Goal: Task Accomplishment & Management: Use online tool/utility

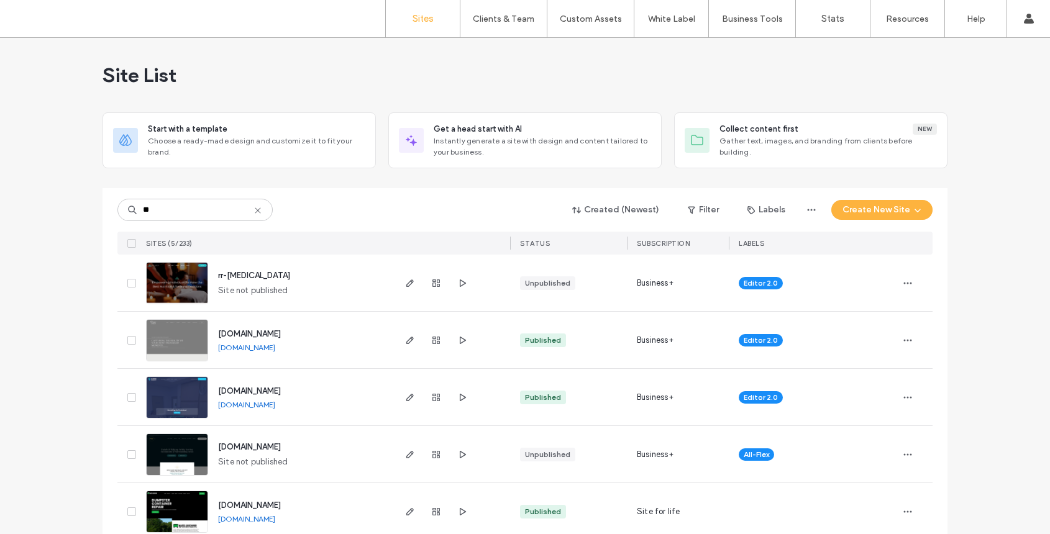
type input "**"
click at [189, 284] on img at bounding box center [177, 305] width 61 height 84
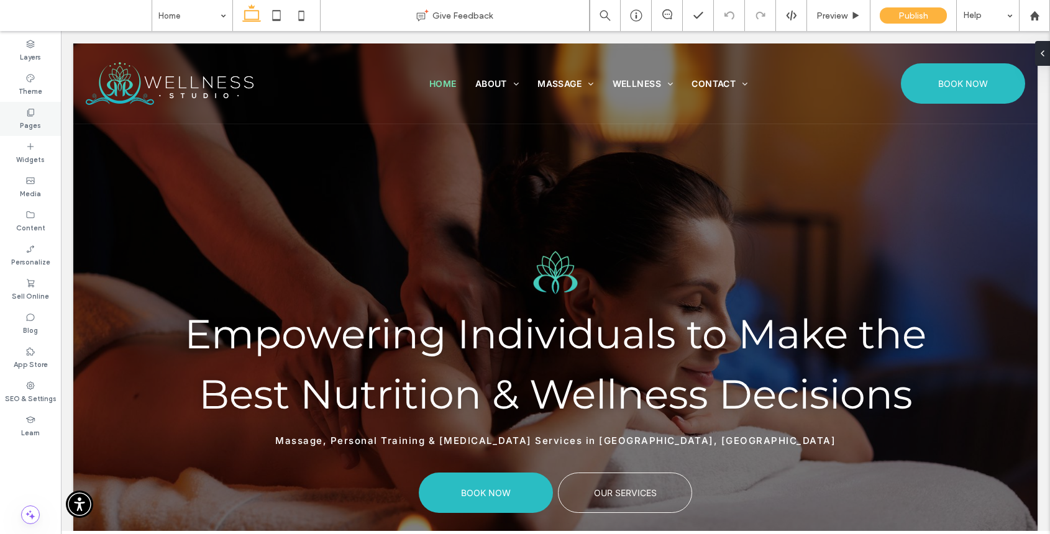
click at [50, 112] on div "Pages" at bounding box center [30, 119] width 61 height 34
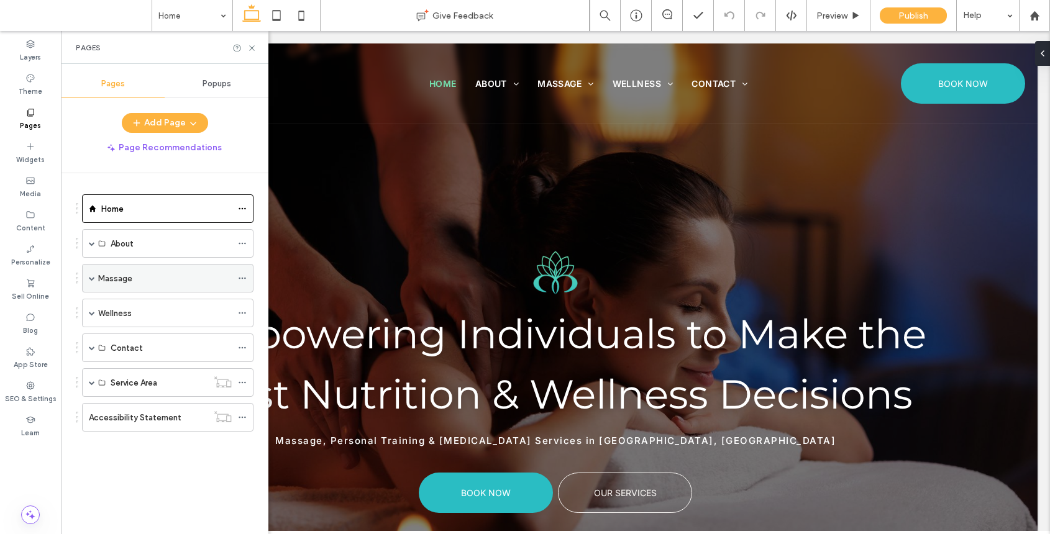
click at [93, 281] on span at bounding box center [92, 278] width 6 height 6
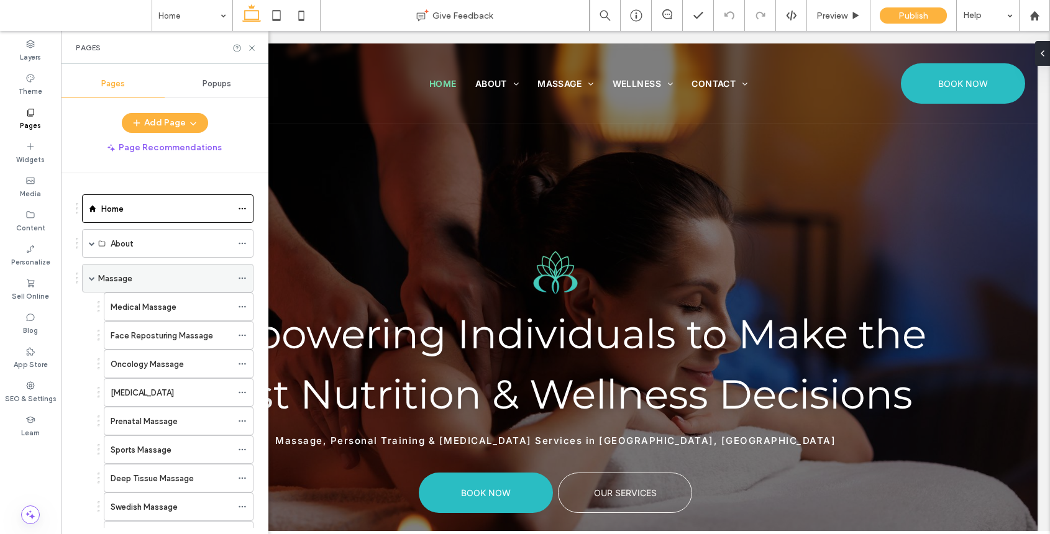
click at [114, 280] on label "Massage" at bounding box center [115, 279] width 34 height 22
click at [251, 47] on icon at bounding box center [251, 47] width 9 height 9
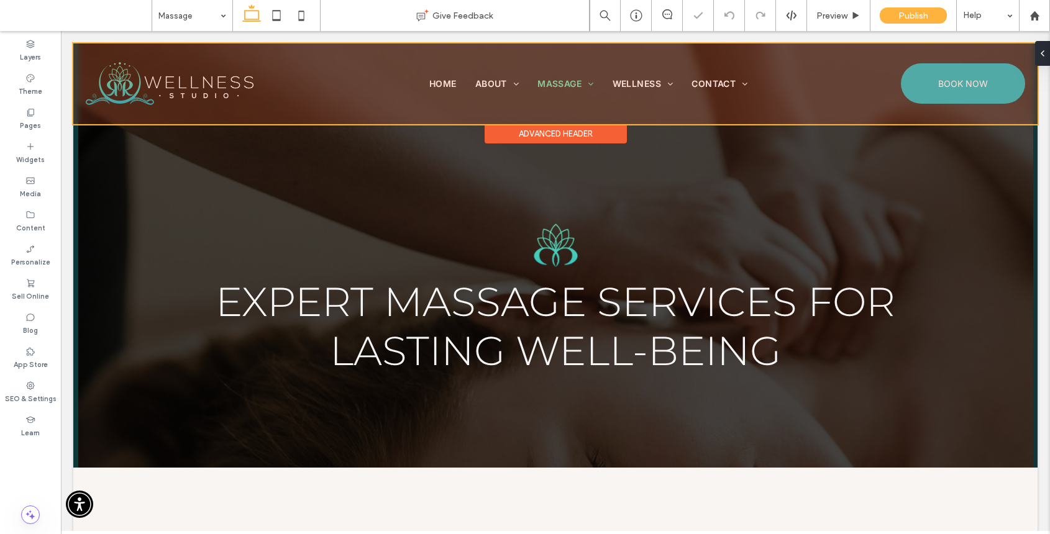
click at [553, 130] on div "Advanced Header" at bounding box center [555, 133] width 142 height 19
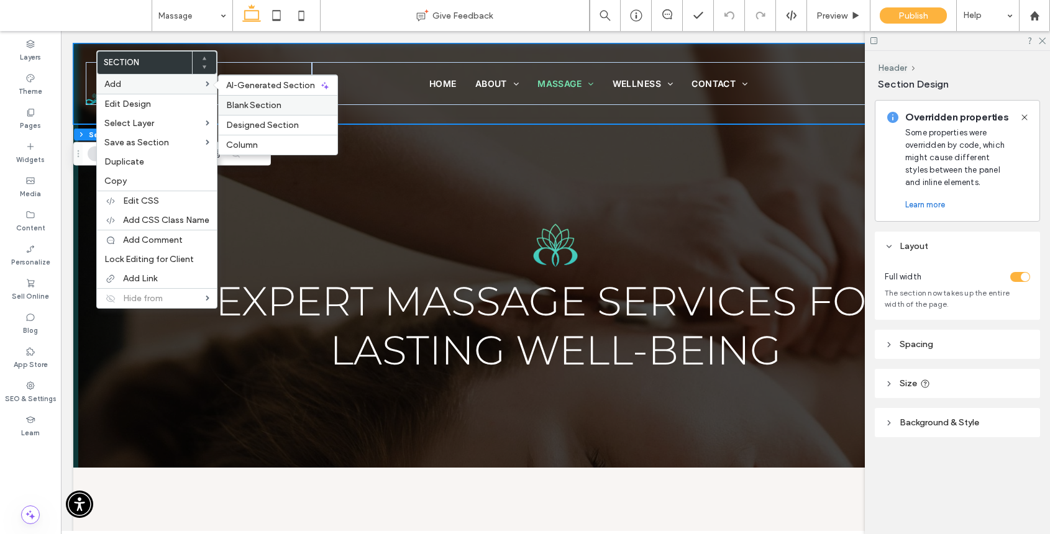
click at [260, 99] on div "Blank Section" at bounding box center [278, 105] width 119 height 20
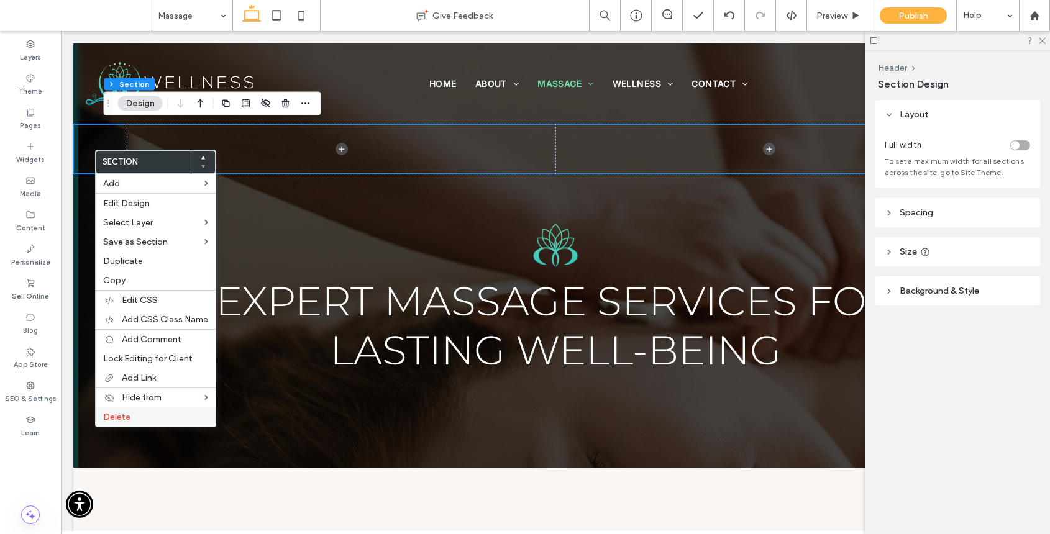
click at [150, 420] on label "Delete" at bounding box center [155, 417] width 105 height 11
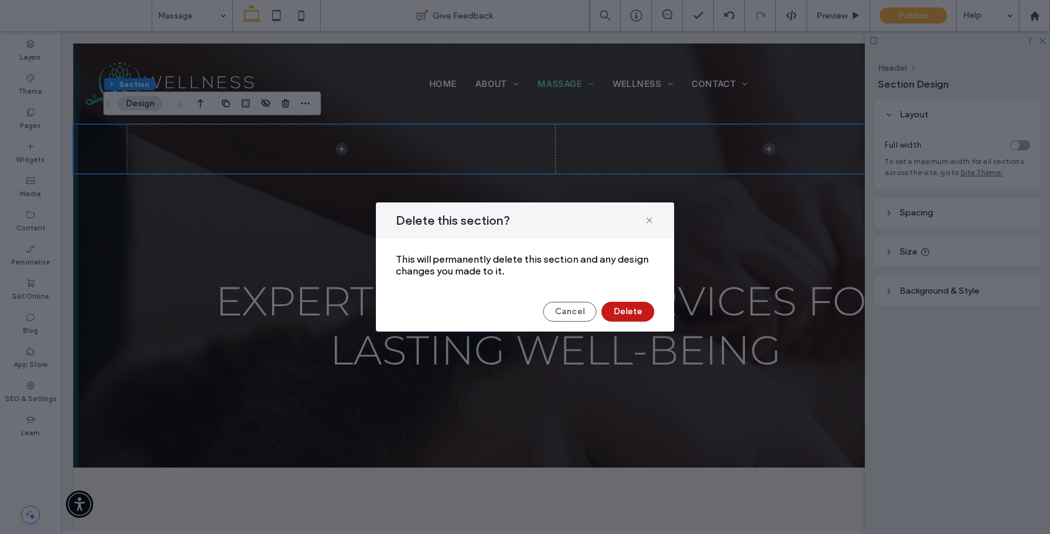
click at [627, 311] on button "Delete" at bounding box center [627, 312] width 53 height 20
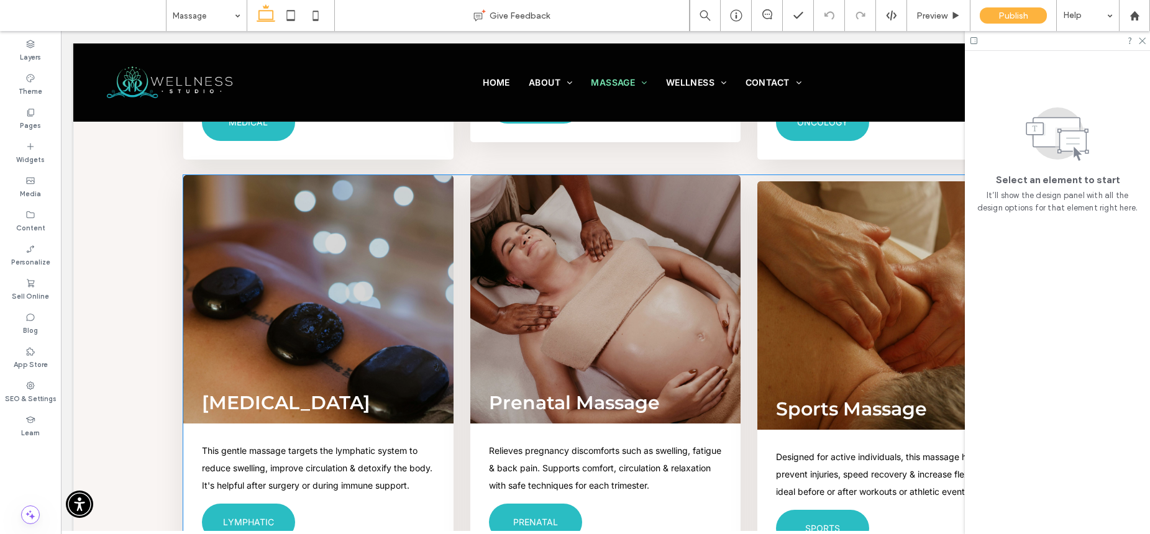
scroll to position [1059, 0]
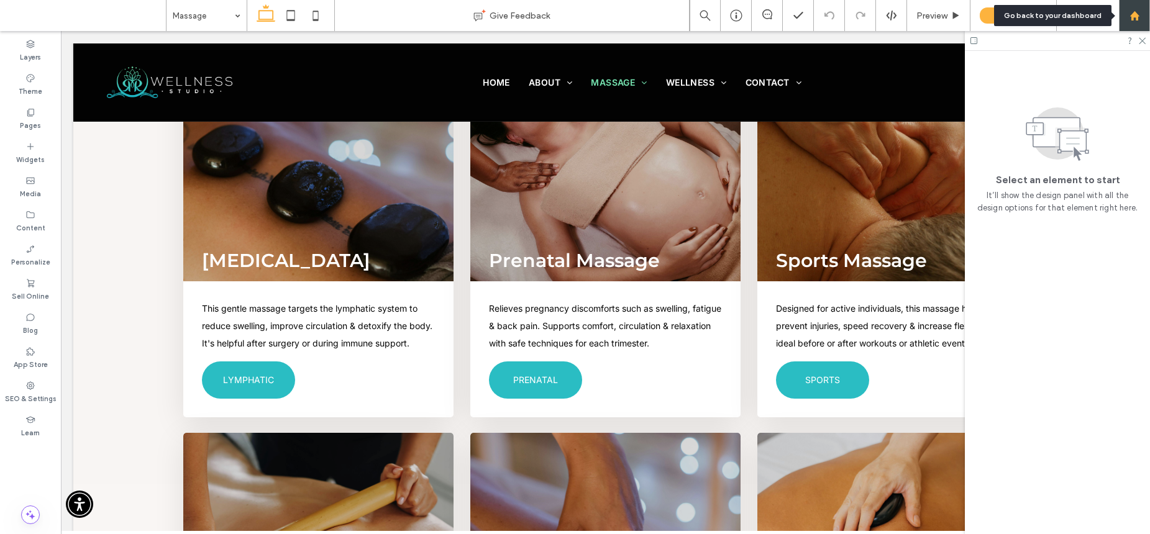
click at [1049, 14] on use at bounding box center [1133, 15] width 9 height 9
